Goal: Information Seeking & Learning: Learn about a topic

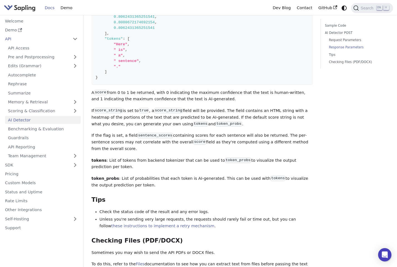
scroll to position [583, 0]
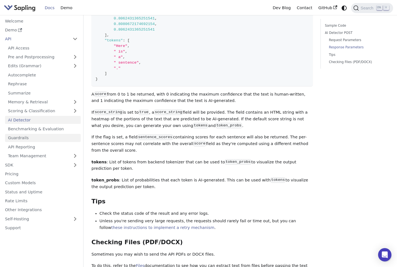
click at [20, 136] on link "Guardrails" at bounding box center [43, 138] width 76 height 8
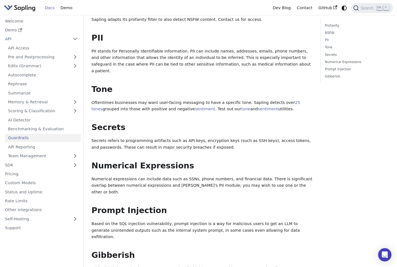
scroll to position [187, 0]
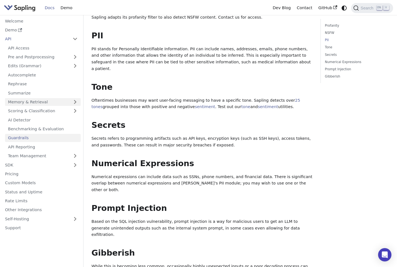
click at [51, 101] on link "Memory & Retrieval" at bounding box center [43, 102] width 76 height 8
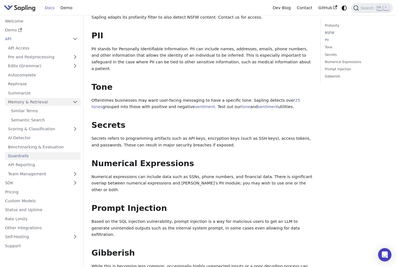
click at [51, 101] on link "Memory & Retrieval" at bounding box center [43, 102] width 76 height 8
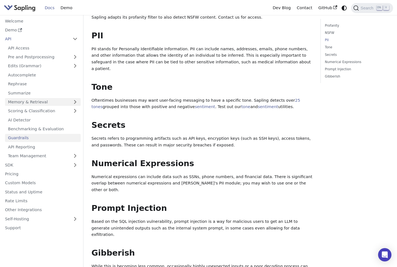
click at [51, 101] on link "Memory & Retrieval" at bounding box center [43, 102] width 76 height 8
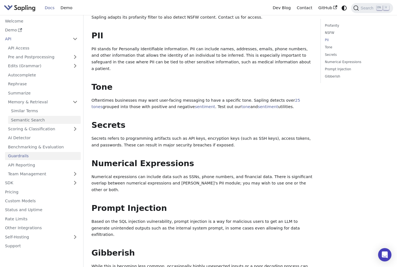
click at [42, 119] on link "Semantic Search" at bounding box center [44, 120] width 73 height 8
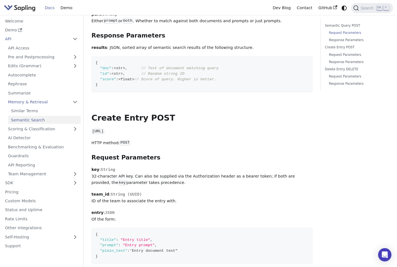
scroll to position [321, 0]
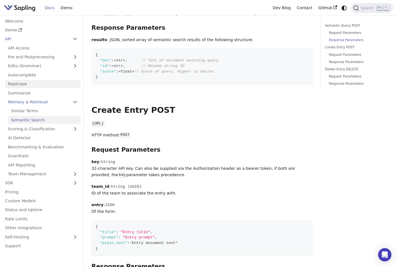
click at [37, 80] on link "Rephrase" at bounding box center [43, 84] width 76 height 8
